Goal: Transaction & Acquisition: Purchase product/service

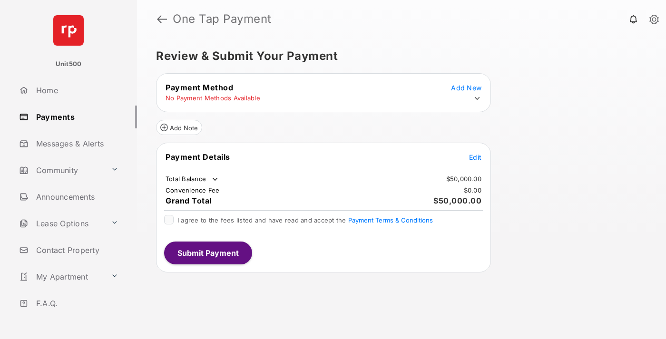
click at [475, 157] on span "Edit" at bounding box center [475, 157] width 12 height 8
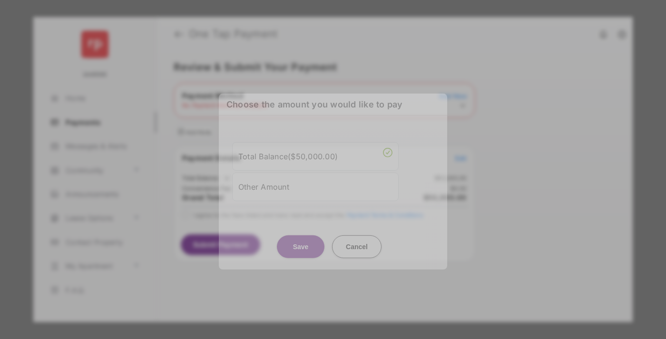
click at [315, 186] on div "Other Amount" at bounding box center [315, 186] width 154 height 16
type input "****"
click at [301, 254] on button "Save" at bounding box center [301, 246] width 48 height 23
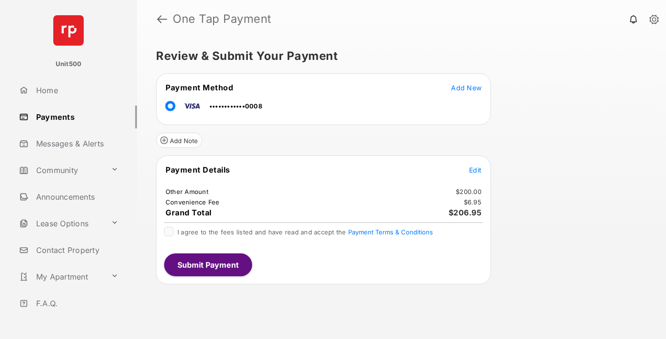
click at [475, 170] on span "Edit" at bounding box center [475, 170] width 12 height 8
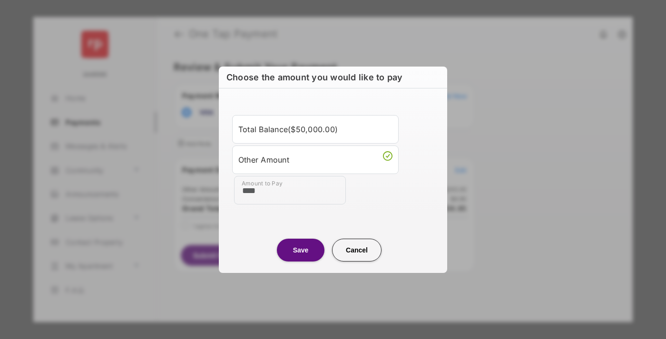
click at [301, 250] on button "Save" at bounding box center [301, 250] width 48 height 23
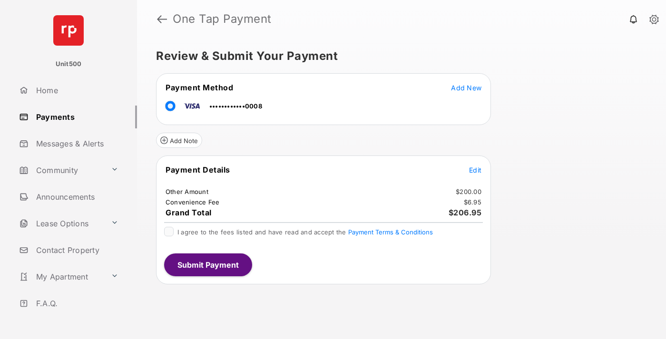
click at [207, 265] on button "Submit Payment" at bounding box center [208, 265] width 88 height 23
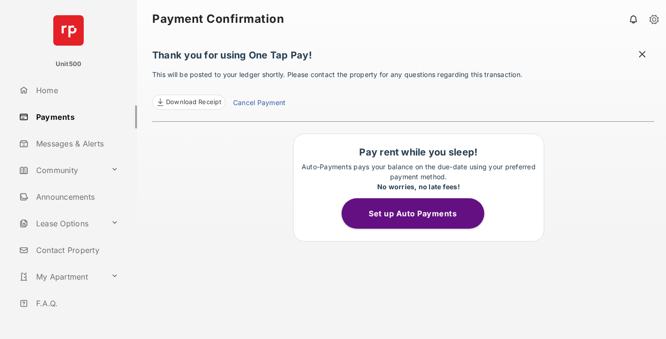
click at [642, 55] on span at bounding box center [642, 55] width 10 height 12
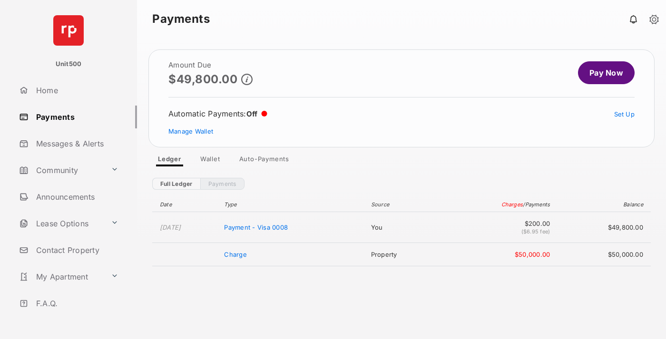
click at [191, 131] on link "Manage Wallet" at bounding box center [190, 131] width 45 height 8
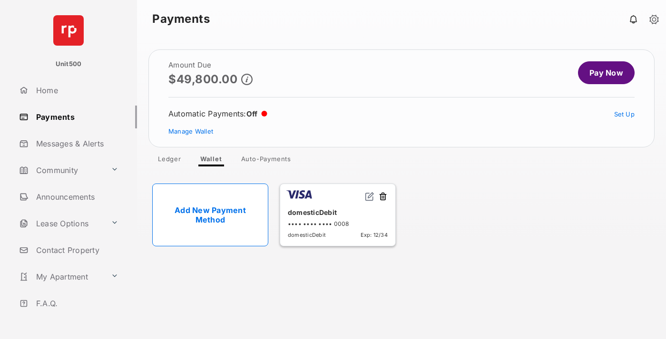
click at [383, 197] on button at bounding box center [383, 197] width 10 height 11
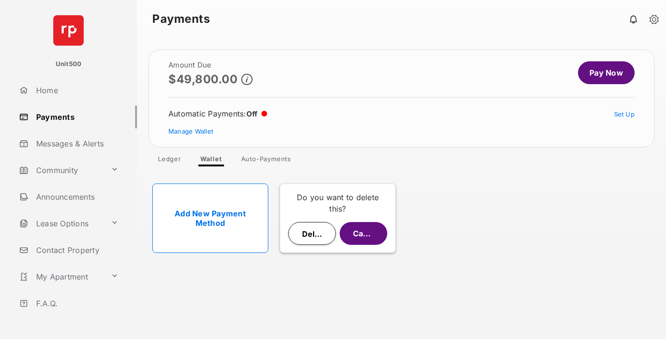
click at [312, 234] on button "Delete" at bounding box center [312, 233] width 48 height 23
